Goal: Information Seeking & Learning: Learn about a topic

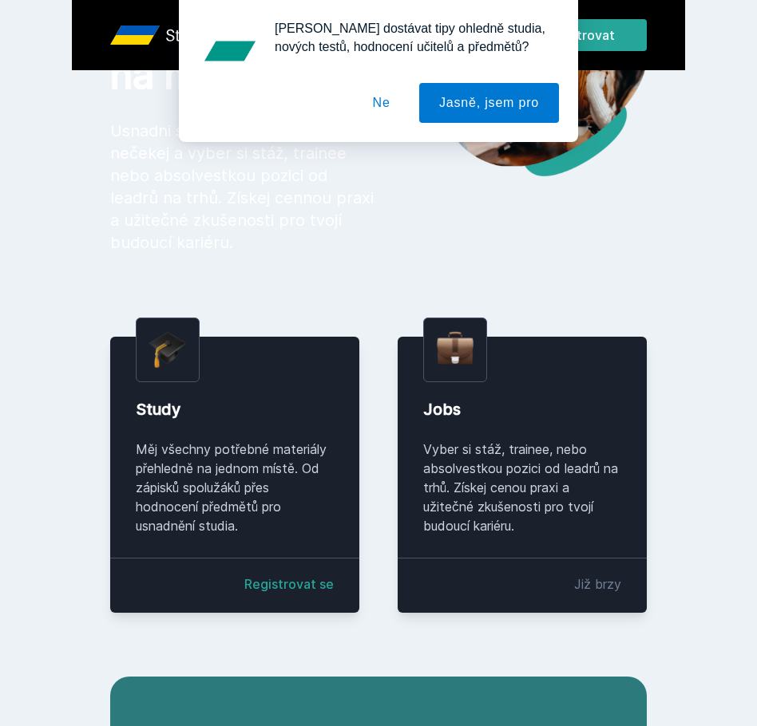
scroll to position [159, 0]
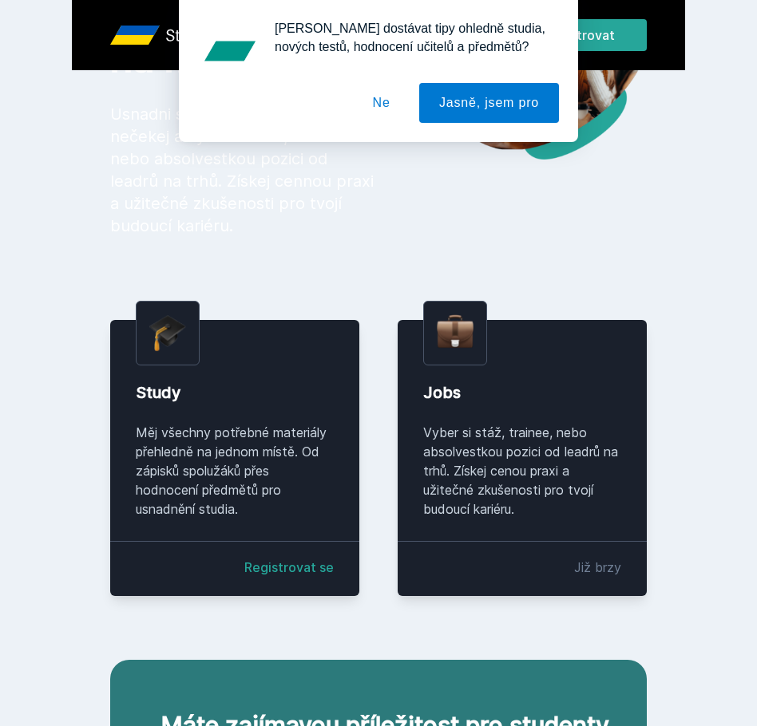
click at [388, 108] on button "Ne" at bounding box center [381, 103] width 57 height 40
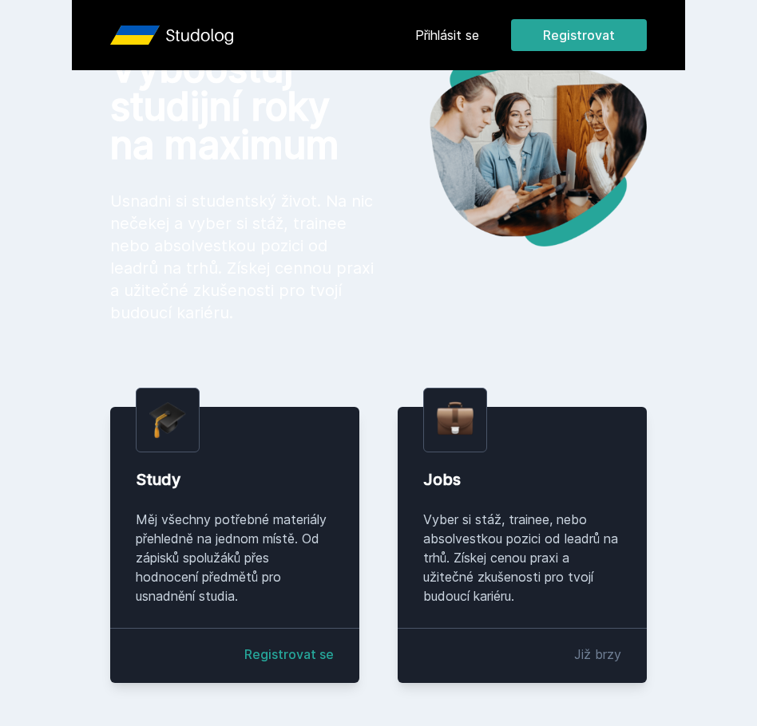
scroll to position [54, 0]
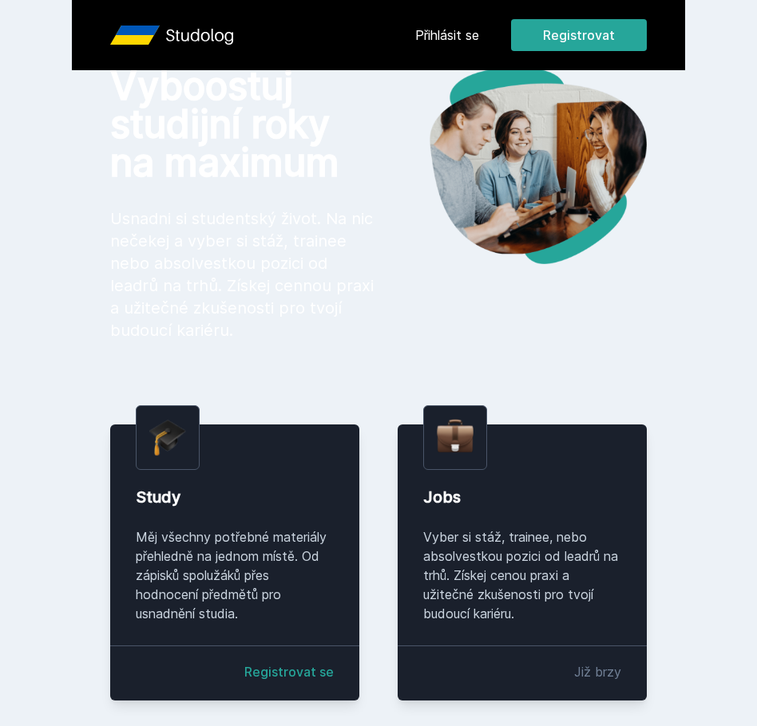
click at [461, 29] on link "Přihlásit se" at bounding box center [447, 35] width 64 height 19
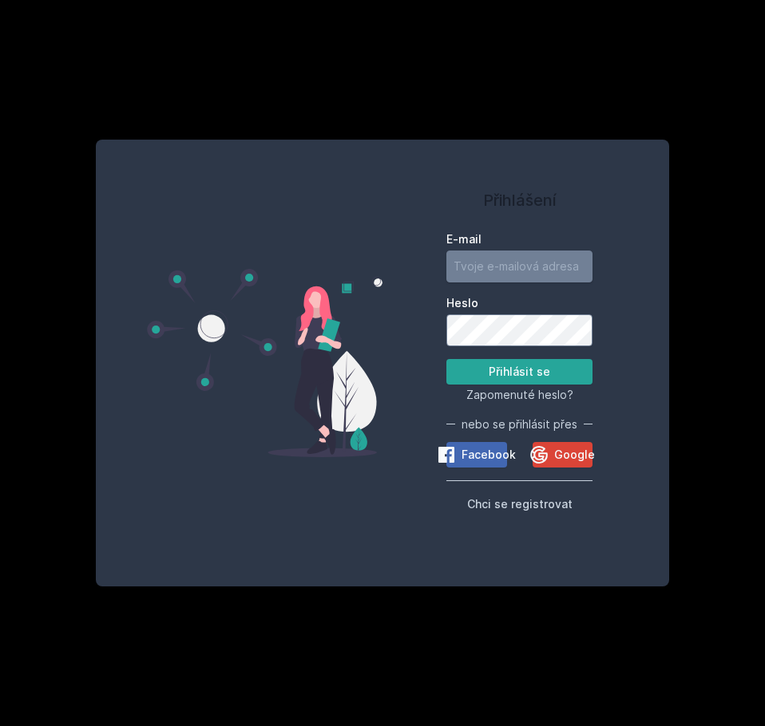
type input "[EMAIL_ADDRESS][DOMAIN_NAME]"
click at [512, 370] on button "Přihlásit se" at bounding box center [519, 372] width 146 height 26
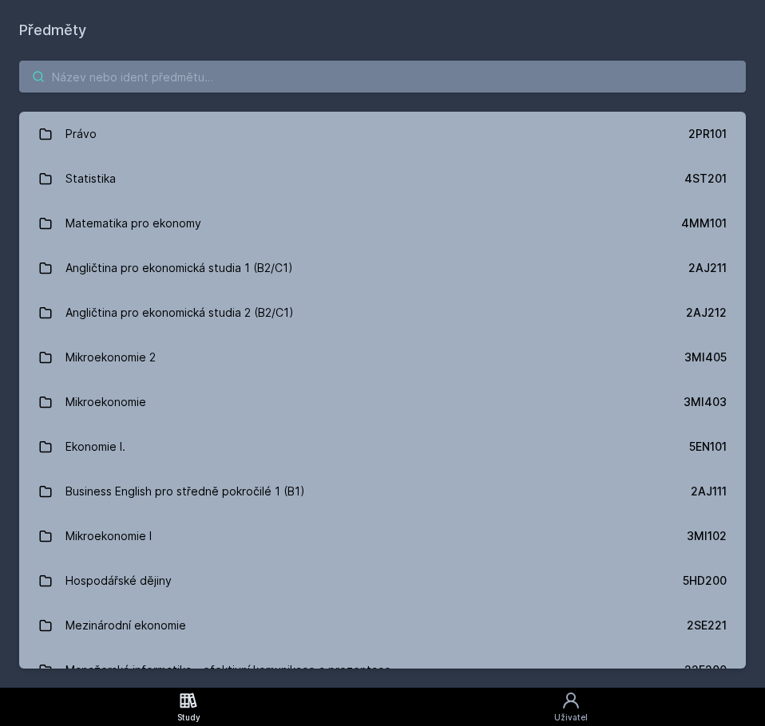
click at [247, 74] on input "search" at bounding box center [382, 77] width 726 height 32
paste input "4IT216"
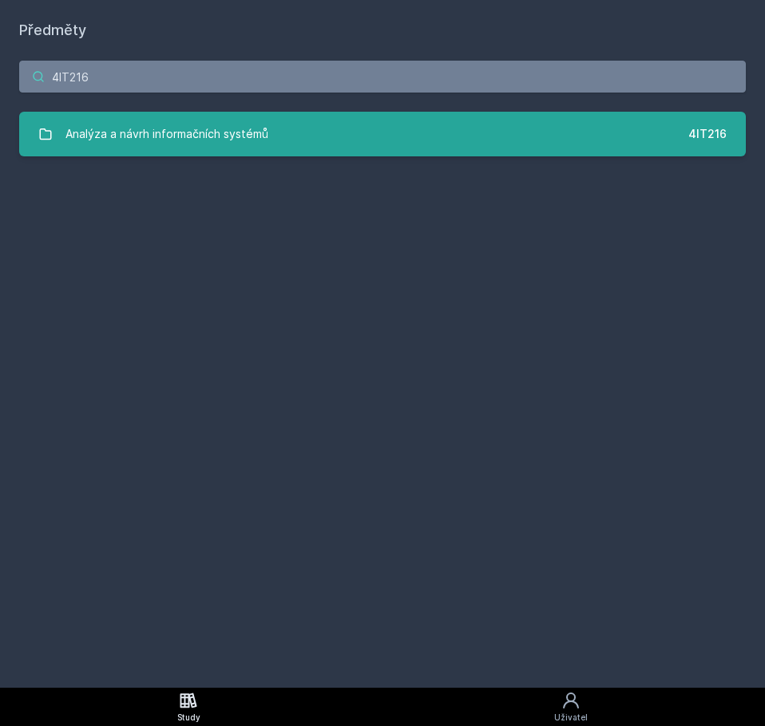
type input "4IT216"
click at [159, 136] on div "Analýza a návrh informačních systémů" at bounding box center [166, 134] width 203 height 32
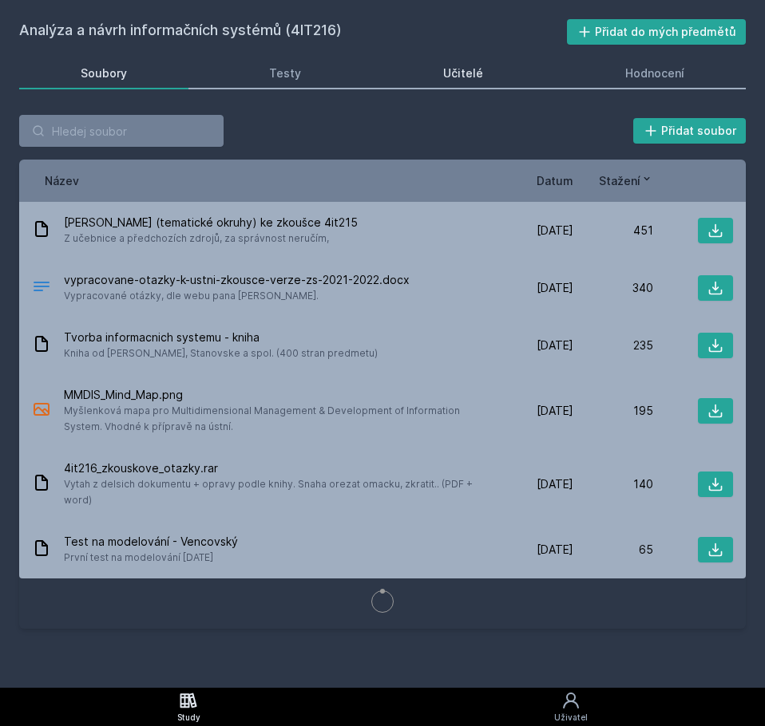
click at [477, 68] on div "Učitelé" at bounding box center [463, 73] width 40 height 16
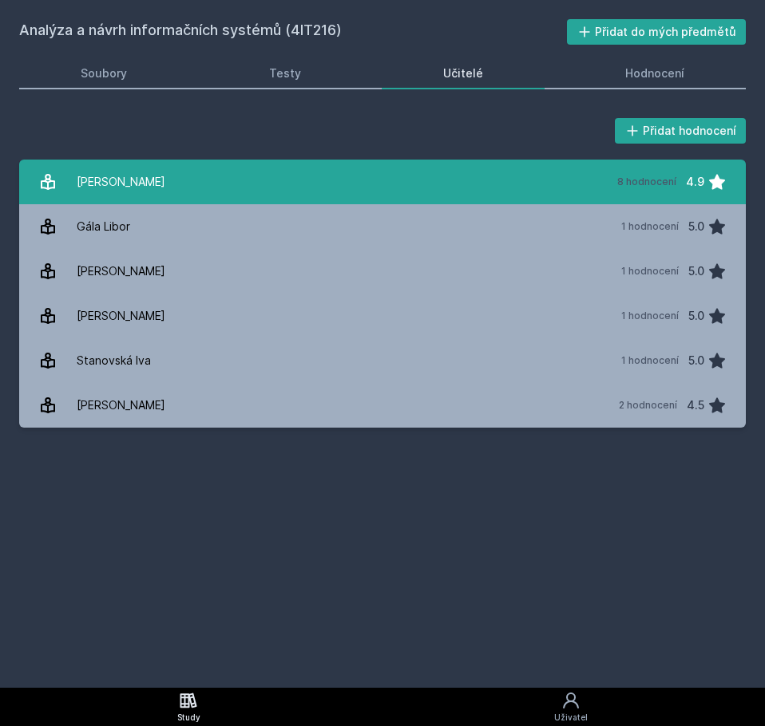
click at [323, 168] on link "[PERSON_NAME] 8 hodnocení 4.9" at bounding box center [382, 182] width 726 height 45
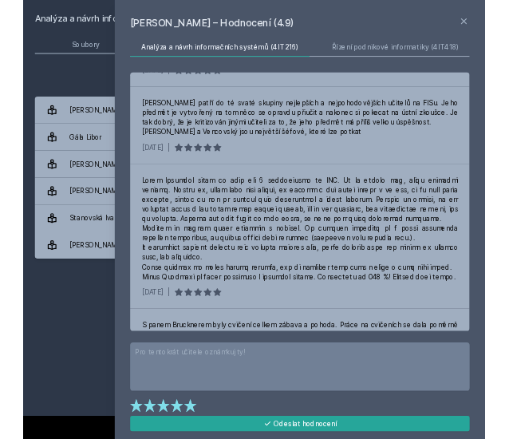
scroll to position [219, 0]
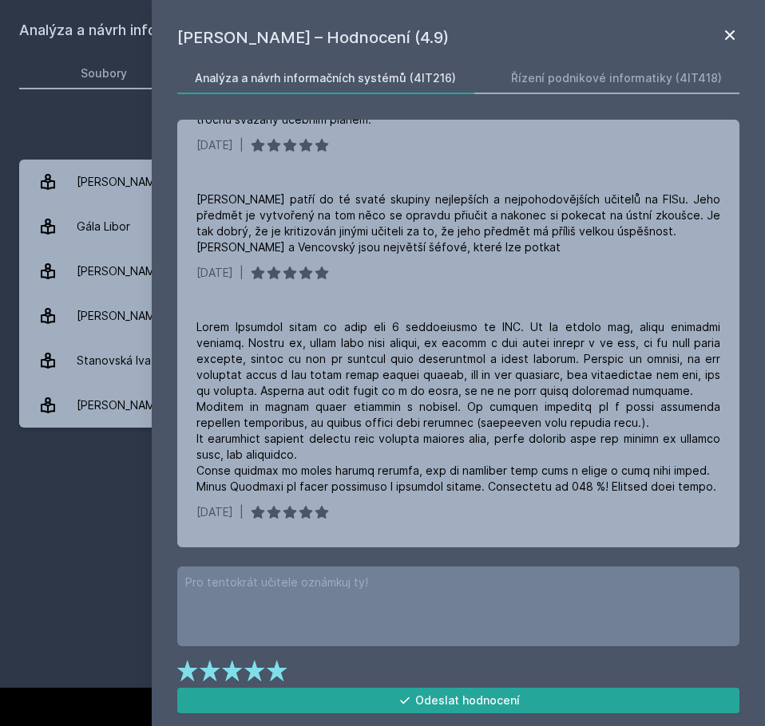
click at [725, 41] on icon at bounding box center [729, 35] width 19 height 19
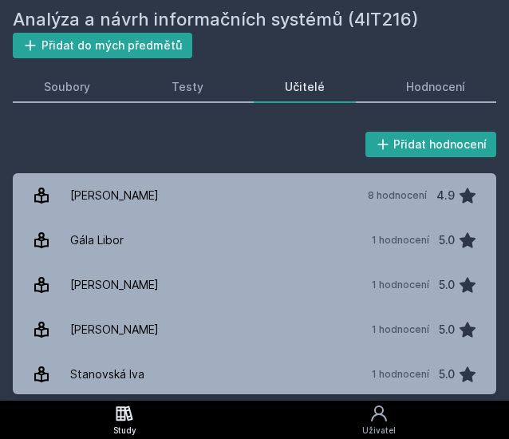
click at [238, 150] on div "Přidat hodnocení" at bounding box center [255, 145] width 484 height 32
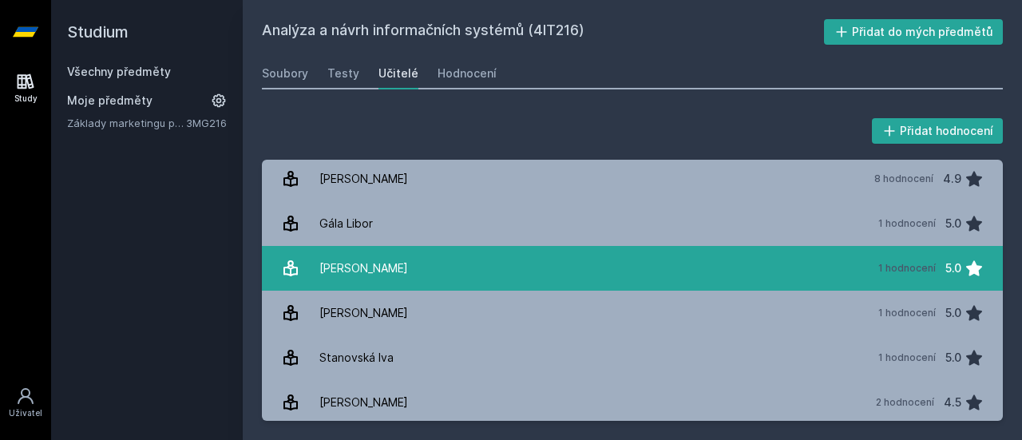
scroll to position [6, 0]
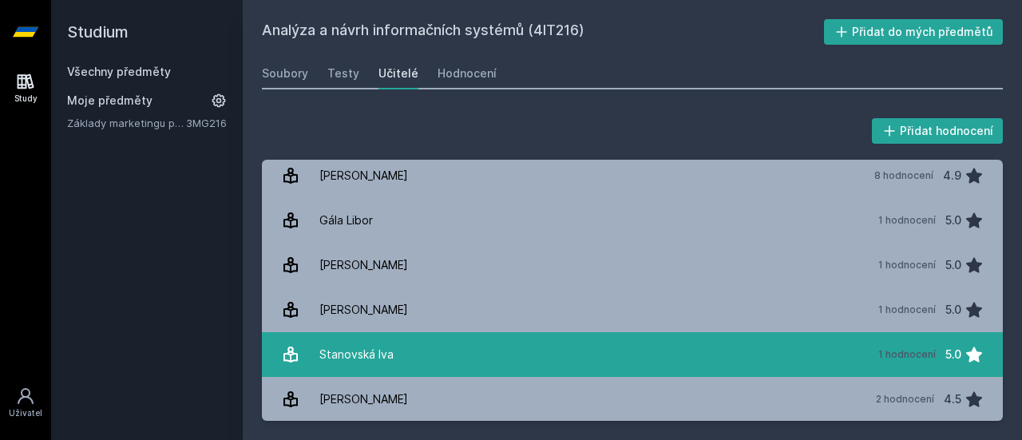
click at [596, 362] on link "Stanovská Iva 1 hodnocení 5.0" at bounding box center [632, 354] width 741 height 45
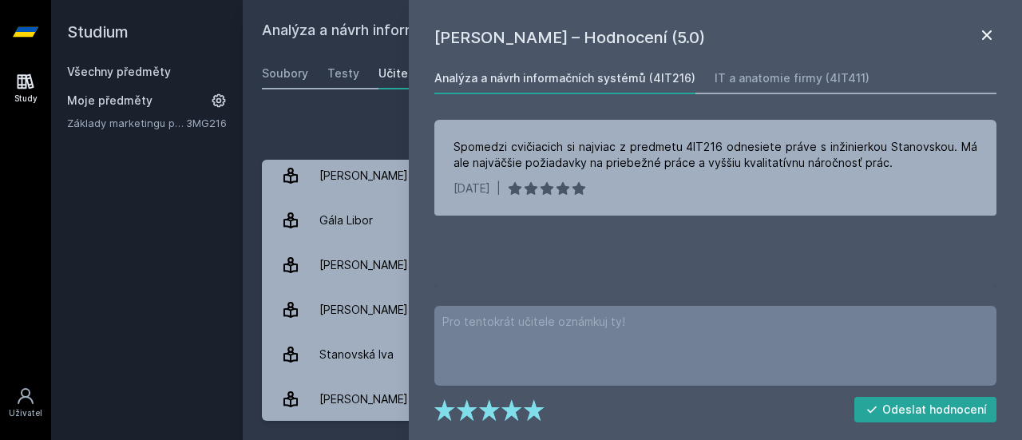
click at [756, 34] on icon at bounding box center [987, 35] width 10 height 10
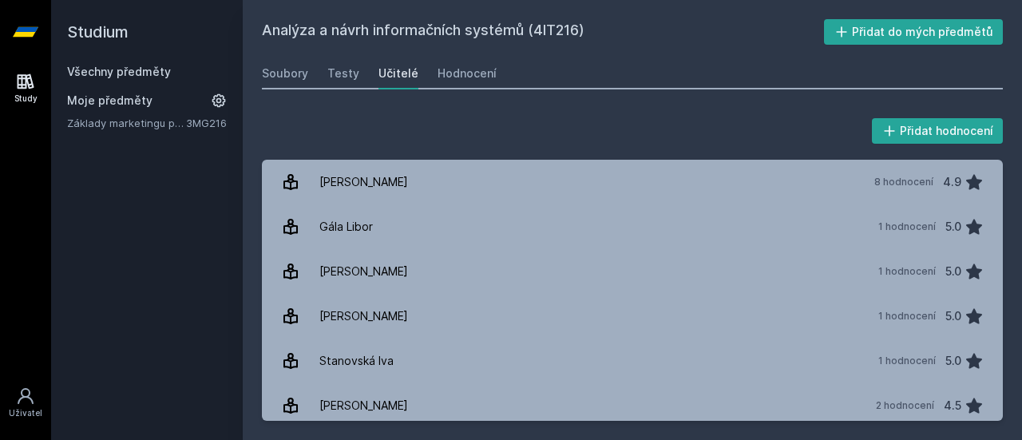
click at [166, 76] on link "Všechny předměty" at bounding box center [119, 72] width 104 height 14
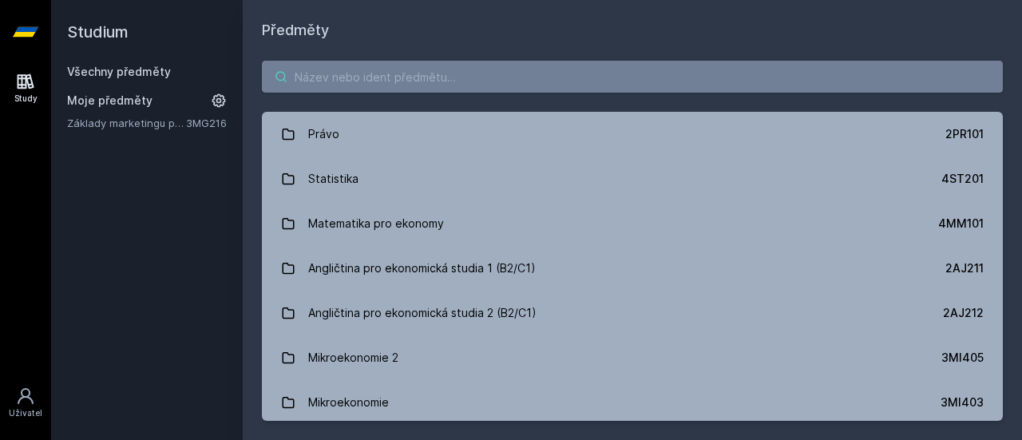
click at [433, 81] on input "search" at bounding box center [632, 77] width 741 height 32
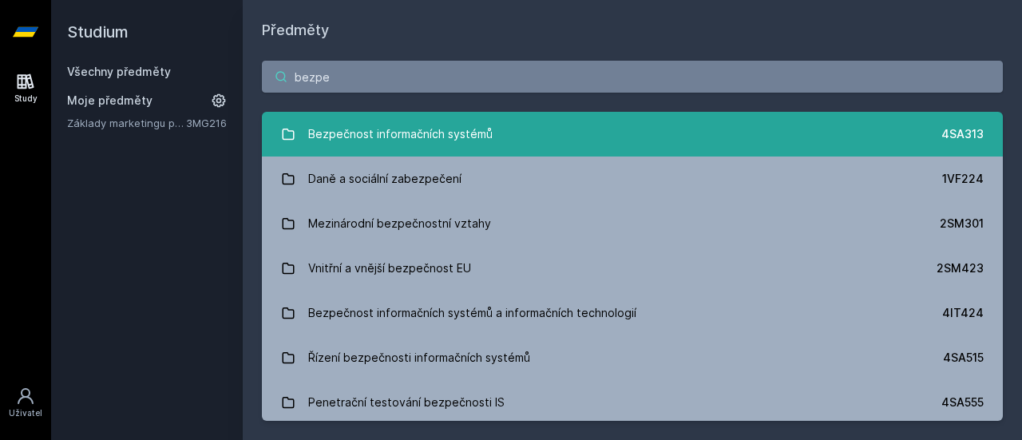
type input "bezpe"
click at [415, 129] on div "Bezpečnost informačních systémů" at bounding box center [400, 134] width 184 height 32
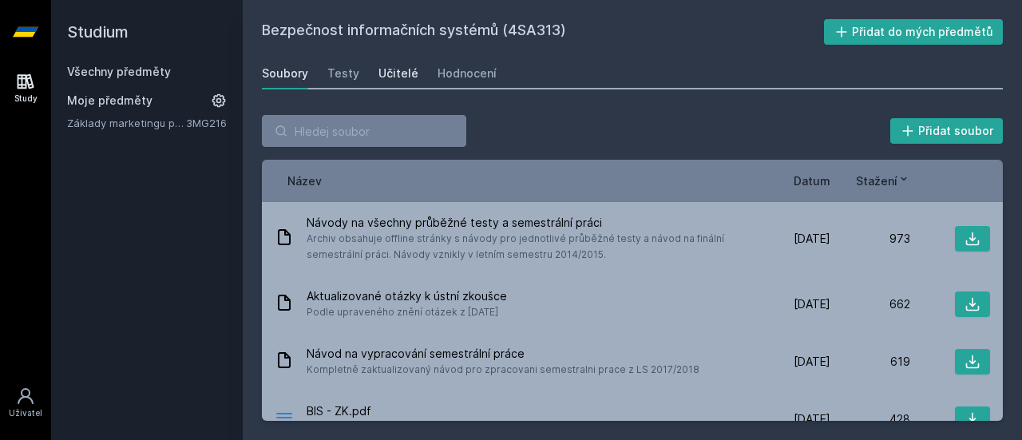
click at [390, 73] on div "Učitelé" at bounding box center [398, 73] width 40 height 16
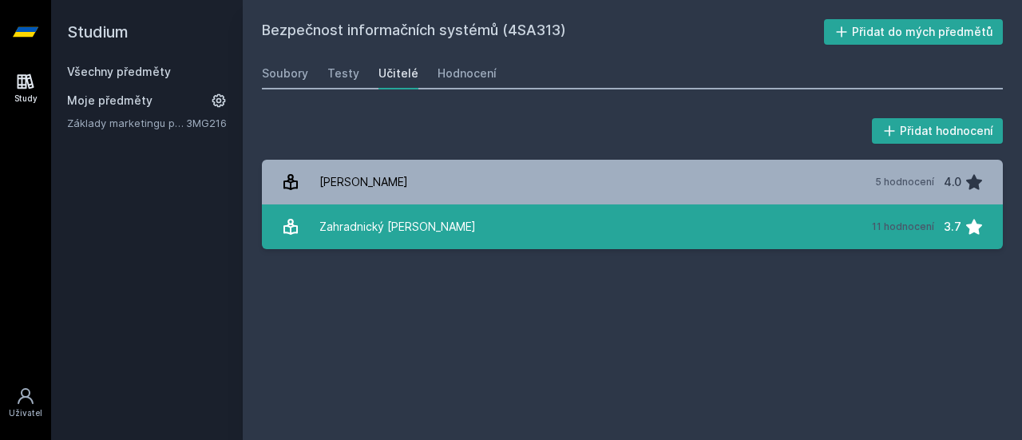
click at [432, 221] on link "Zahradnický [PERSON_NAME] 11 hodnocení 3.7" at bounding box center [632, 226] width 741 height 45
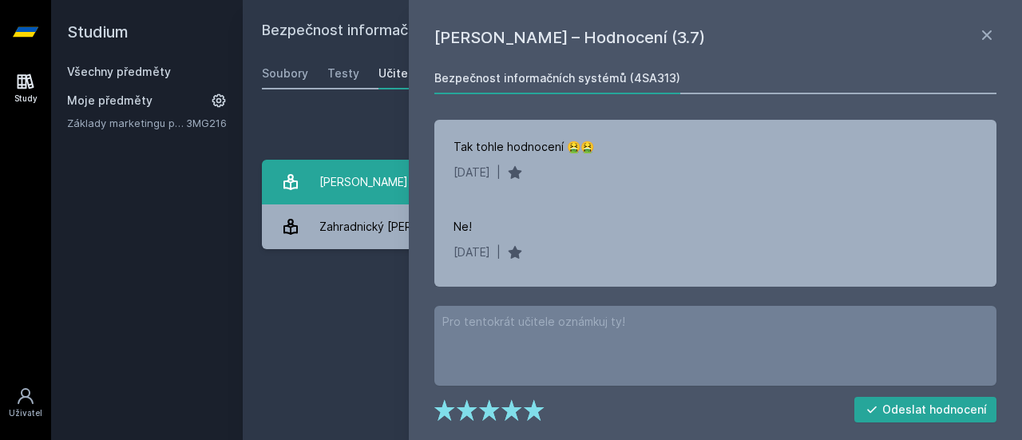
click at [365, 182] on div "[PERSON_NAME]" at bounding box center [363, 182] width 89 height 32
